Goal: Information Seeking & Learning: Learn about a topic

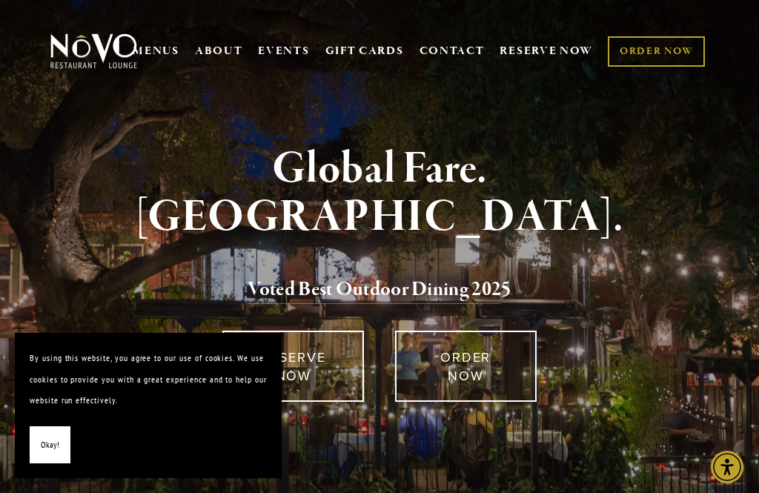
click at [41, 451] on span "Okay!" at bounding box center [50, 444] width 19 height 21
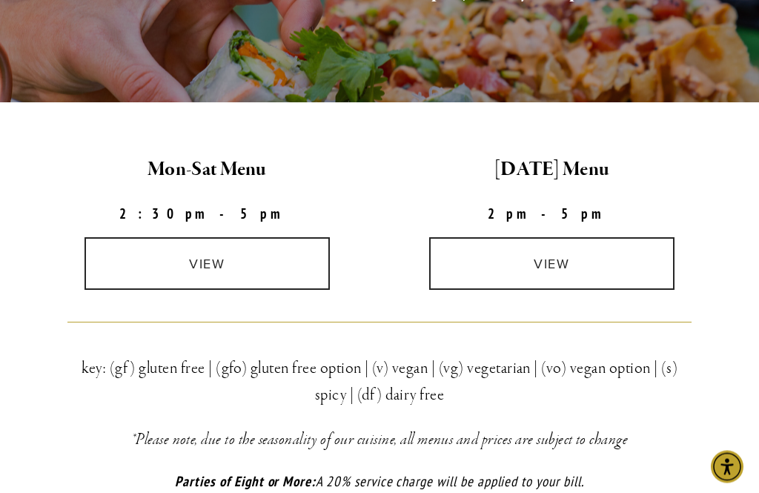
scroll to position [360, 0]
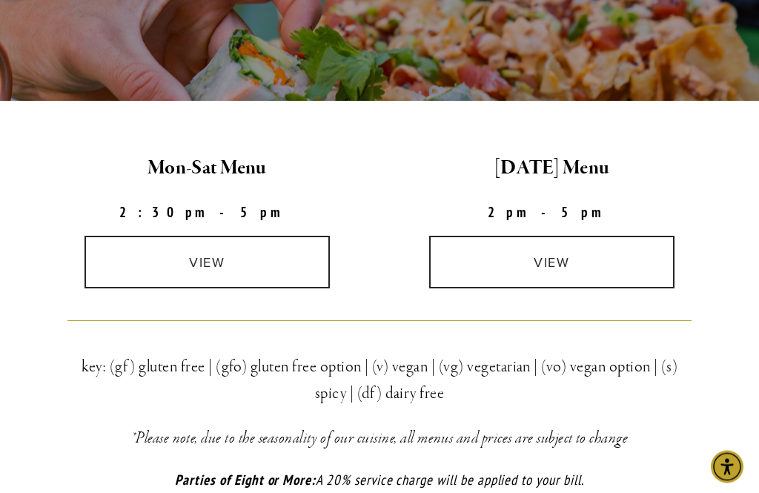
click at [208, 265] on link "view" at bounding box center [206, 262] width 245 height 53
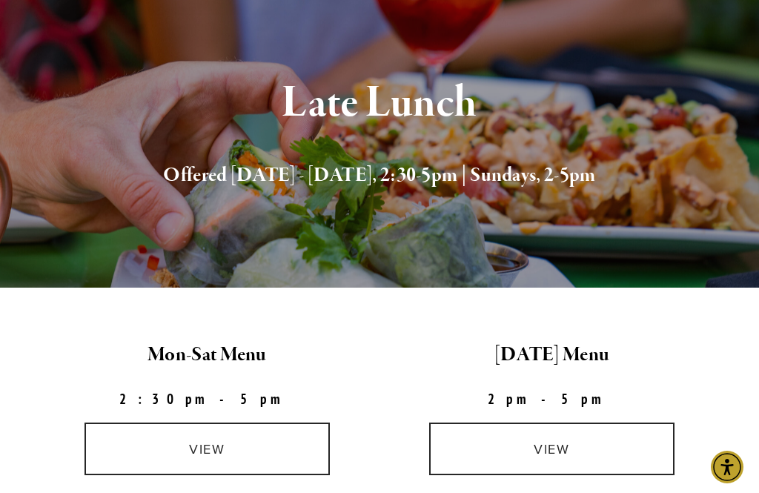
click at [566, 447] on link "view" at bounding box center [551, 448] width 245 height 53
